Goal: Information Seeking & Learning: Learn about a topic

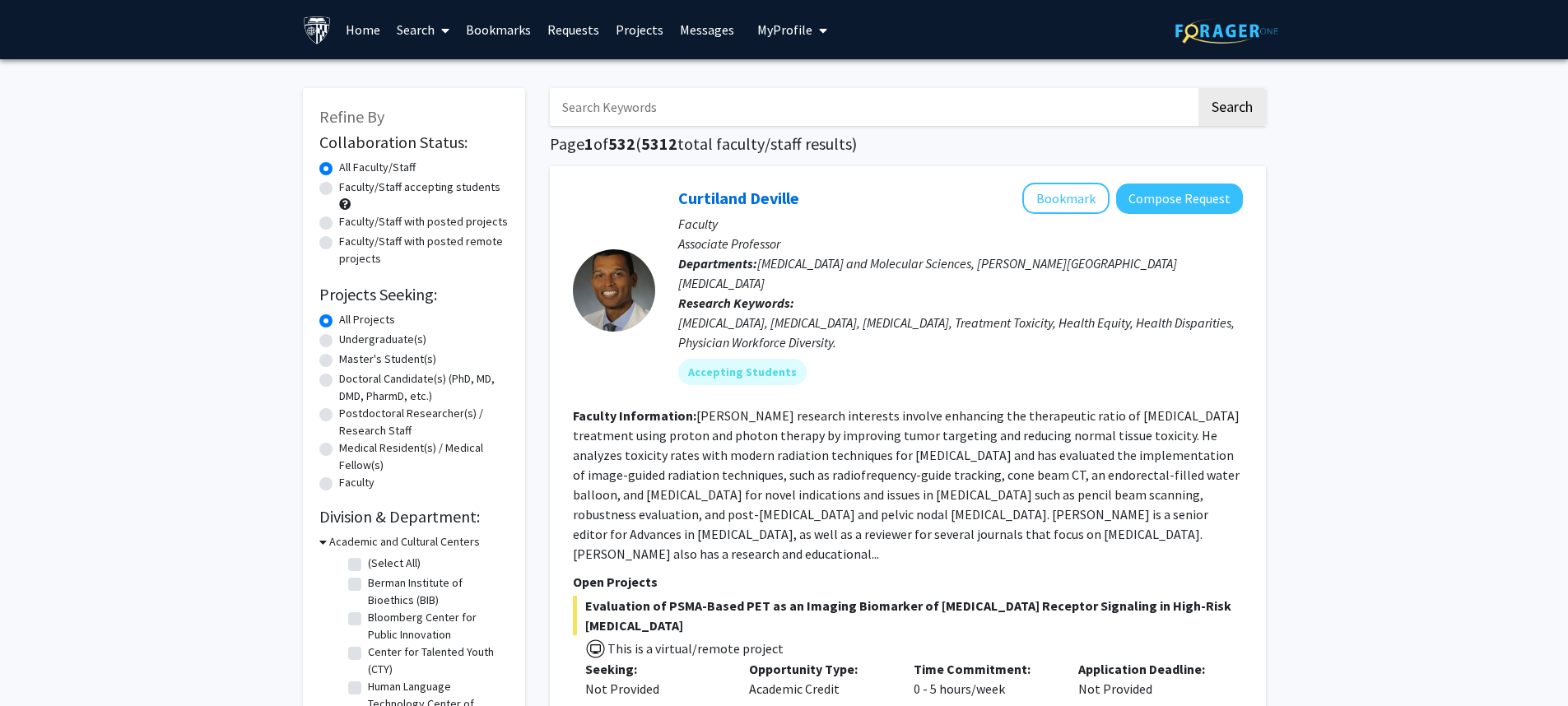
click at [339, 360] on label "Master's Student(s)" at bounding box center [388, 358] width 98 height 17
click at [339, 360] on input "Master's Student(s)" at bounding box center [344, 356] width 11 height 11
radio input "true"
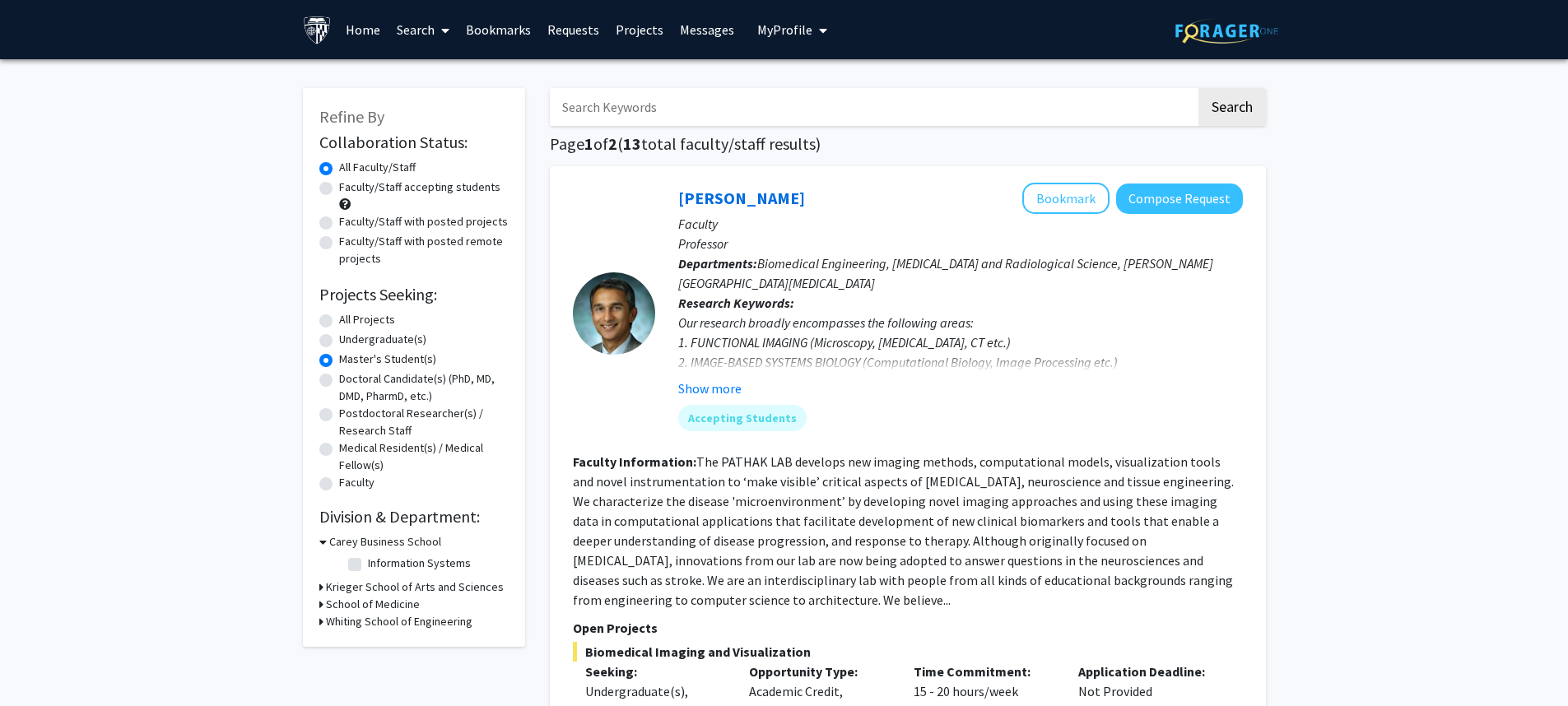
click at [324, 543] on icon at bounding box center [323, 541] width 7 height 17
click at [317, 592] on div "Refine By Collaboration Status: Collaboration Status All Faculty/Staff Collabor…" at bounding box center [414, 353] width 223 height 531
click at [319, 592] on icon at bounding box center [321, 593] width 4 height 17
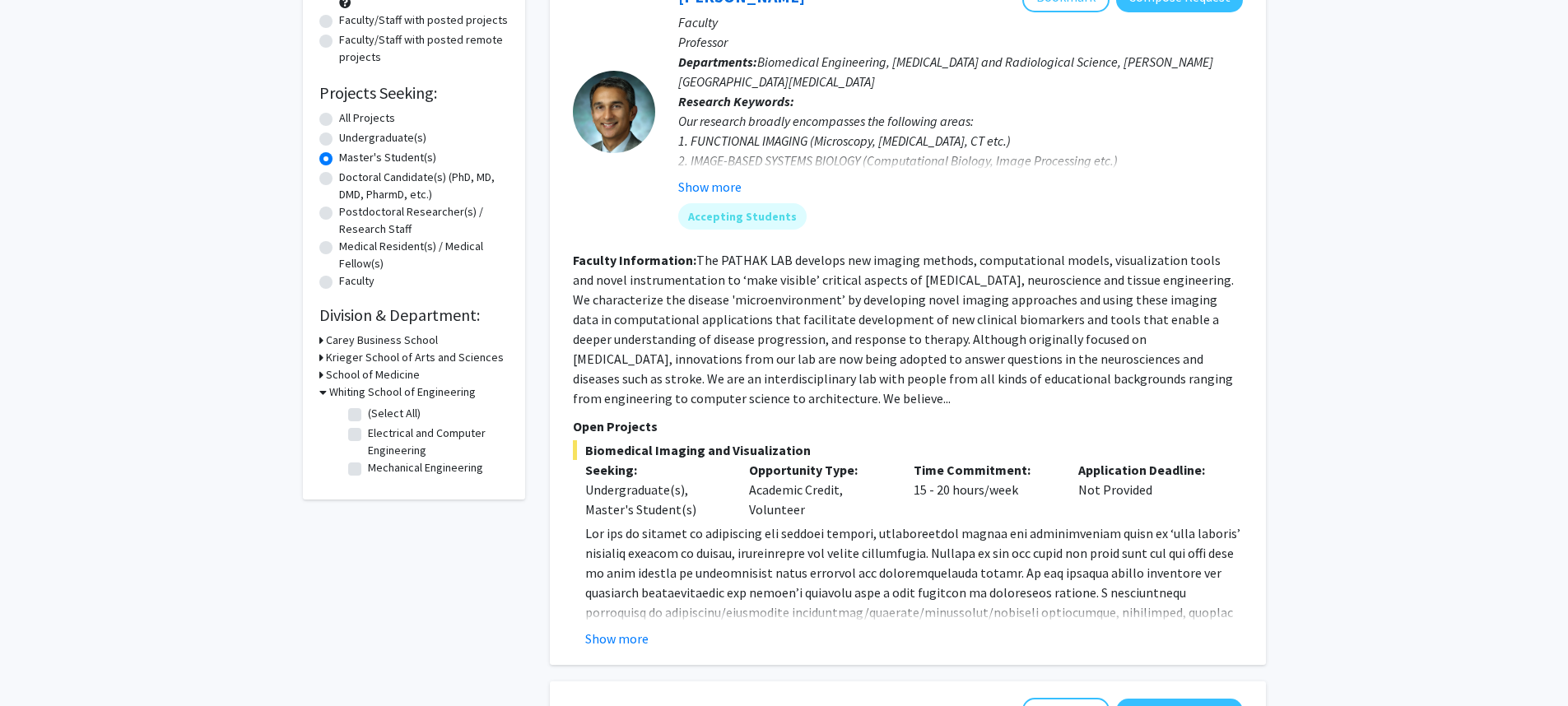
scroll to position [263, 0]
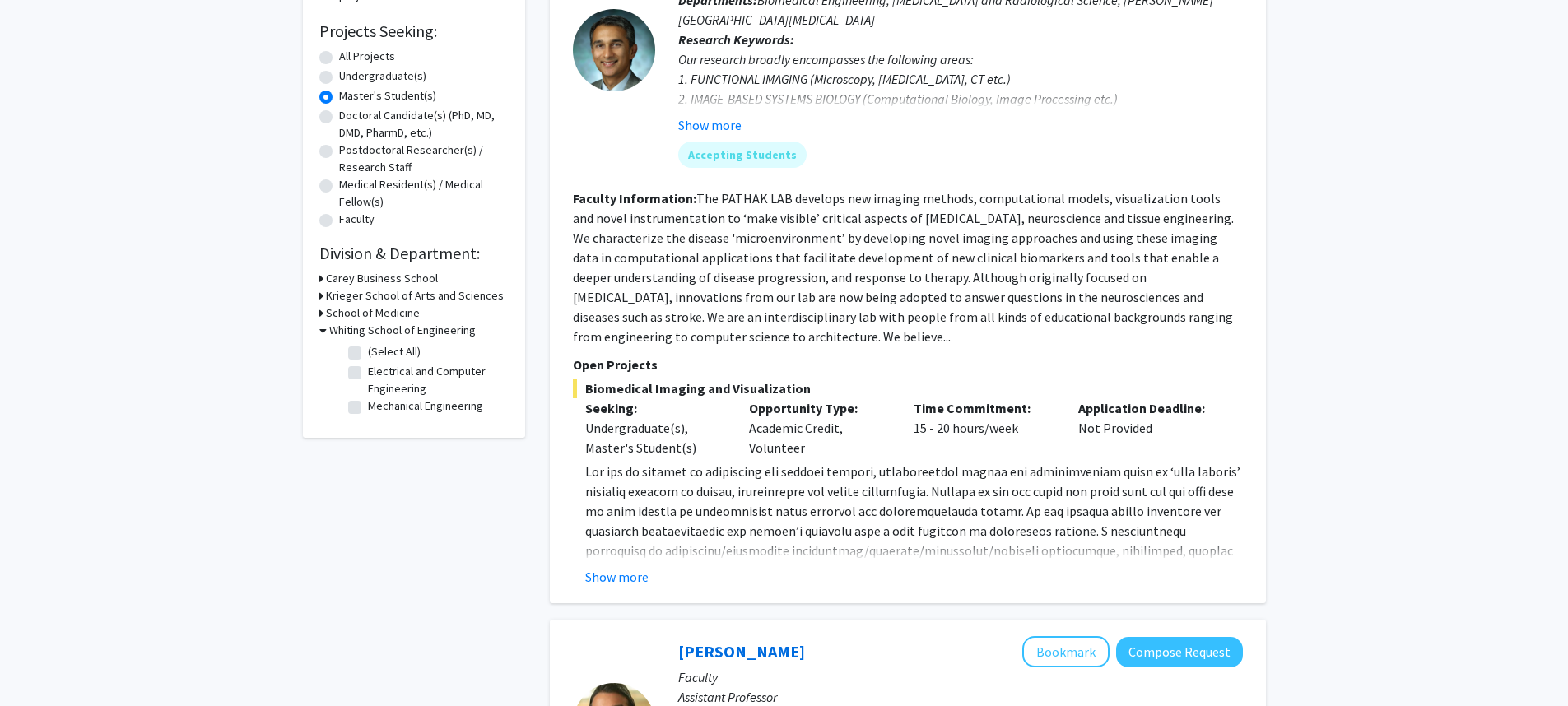
click at [368, 353] on label "(Select All)" at bounding box center [394, 351] width 52 height 17
click at [368, 353] on input "(Select All)" at bounding box center [373, 349] width 11 height 11
checkbox input "true"
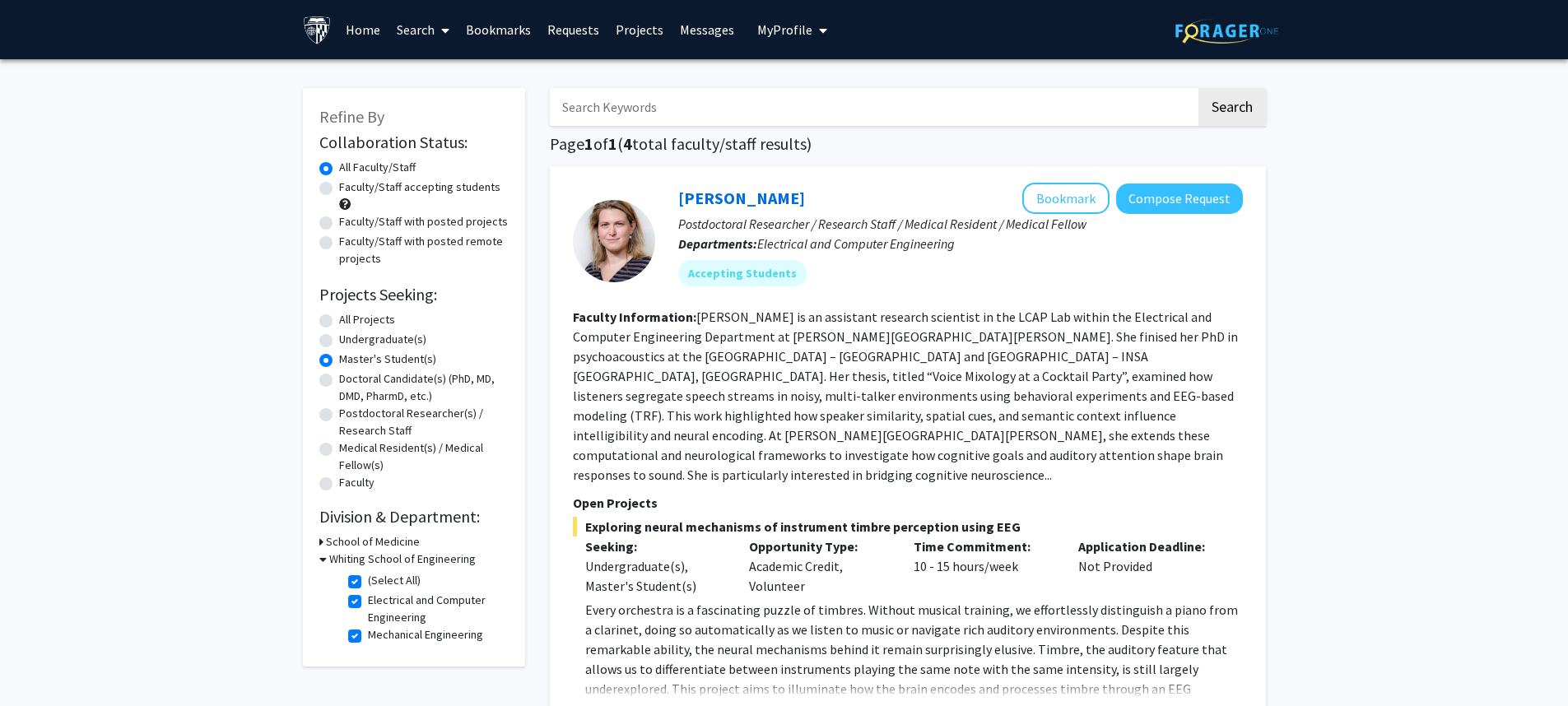
click at [368, 635] on label "Mechanical Engineering" at bounding box center [426, 634] width 115 height 17
click at [368, 635] on input "Mechanical Engineering" at bounding box center [373, 631] width 11 height 11
checkbox input "false"
checkbox input "true"
drag, startPoint x: 874, startPoint y: 264, endPoint x: 857, endPoint y: 261, distance: 17.3
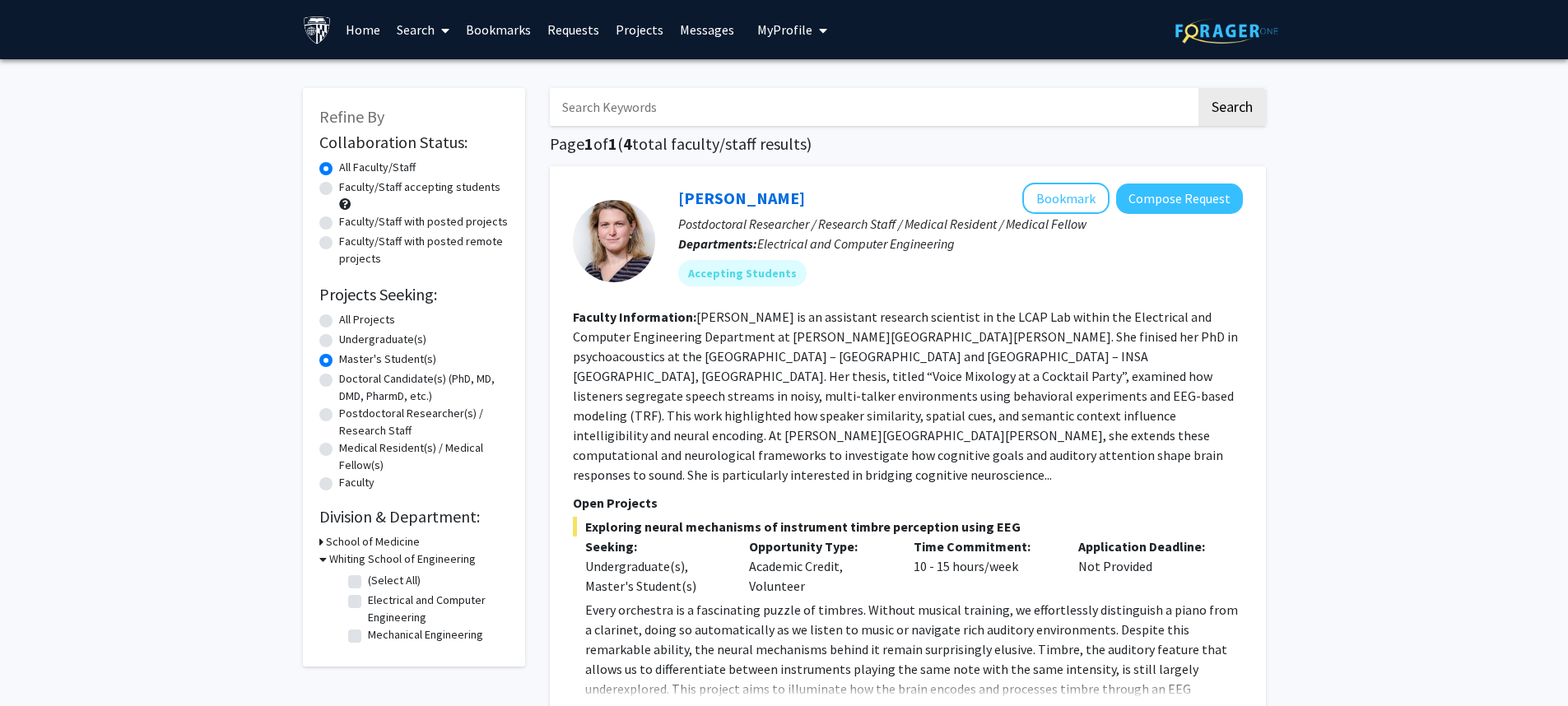
checkbox input "false"
